Goal: Task Accomplishment & Management: Use online tool/utility

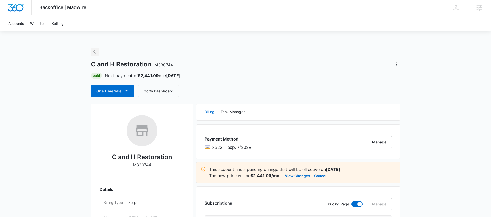
click at [92, 50] on icon "Back" at bounding box center [95, 52] width 6 height 6
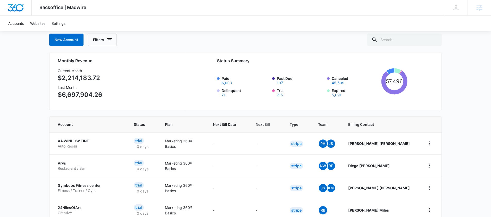
scroll to position [35, 0]
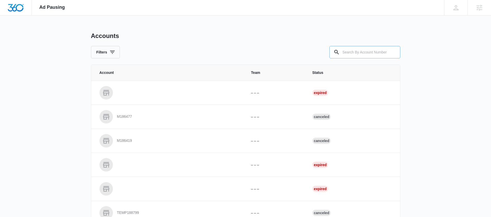
paste input "M331998"
type input "M331998"
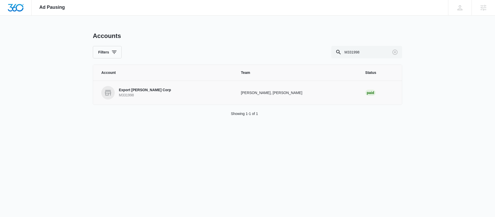
click at [141, 87] on link "Export [PERSON_NAME] Corp M331998" at bounding box center [164, 92] width 127 height 13
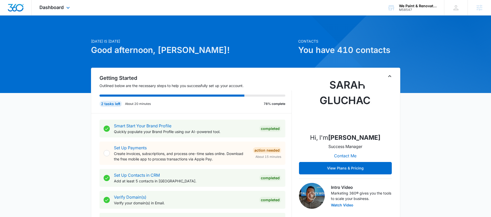
click at [54, 12] on div "Dashboard Apps Reputation Websites Forms CRM Email Social Shop Payments POS Con…" at bounding box center [55, 7] width 47 height 15
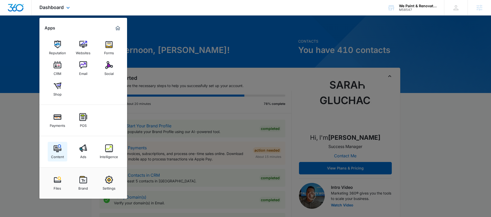
click at [61, 150] on link "Content" at bounding box center [58, 152] width 20 height 20
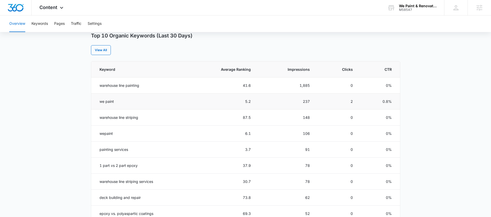
scroll to position [206, 0]
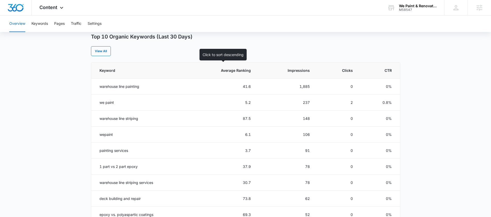
click at [241, 72] on span "Average Ranking" at bounding box center [226, 70] width 50 height 5
click at [252, 70] on th "Average Ranking" at bounding box center [222, 70] width 70 height 16
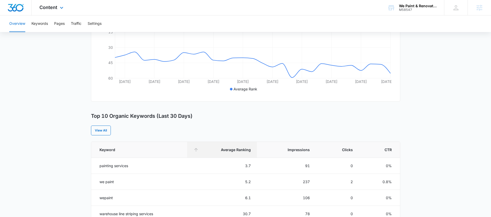
scroll to position [126, 0]
click at [388, 28] on div "Overview Keywords Pages Traffic Settings" at bounding box center [245, 23] width 479 height 17
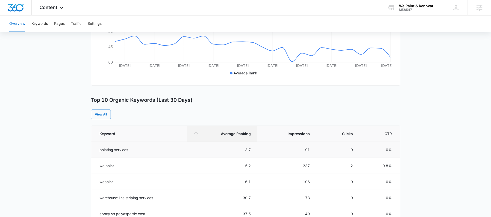
scroll to position [143, 0]
